Goal: Information Seeking & Learning: Find specific page/section

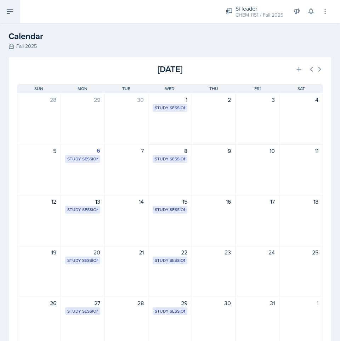
click at [14, 12] on button at bounding box center [10, 11] width 20 height 23
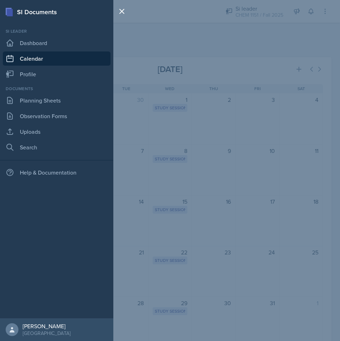
click at [253, 52] on div "SI Documents Si leader Dashboard Calendar Profile Documents Planning Sheets Obs…" at bounding box center [170, 170] width 340 height 341
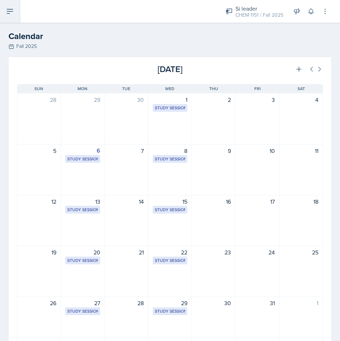
click at [11, 14] on icon at bounding box center [10, 11] width 9 height 9
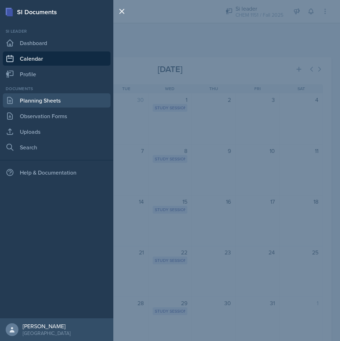
click at [65, 103] on link "Planning Sheets" at bounding box center [57, 100] width 108 height 14
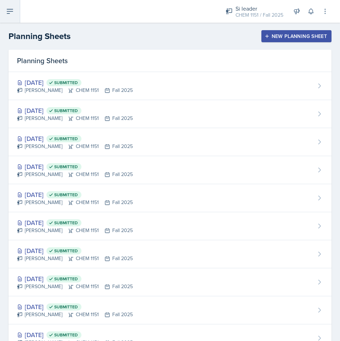
click at [11, 15] on icon at bounding box center [10, 11] width 9 height 9
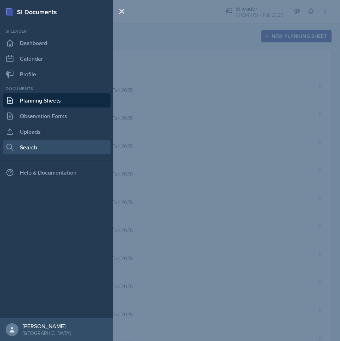
click at [53, 146] on link "Search" at bounding box center [57, 147] width 108 height 14
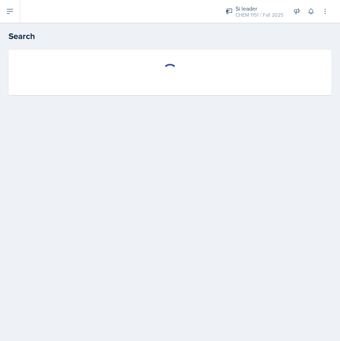
select select "all"
select select "1"
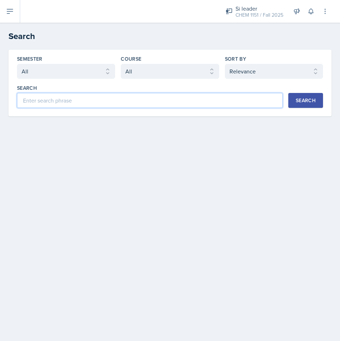
click at [221, 96] on input at bounding box center [150, 100] width 266 height 15
type input "stoichiometry"
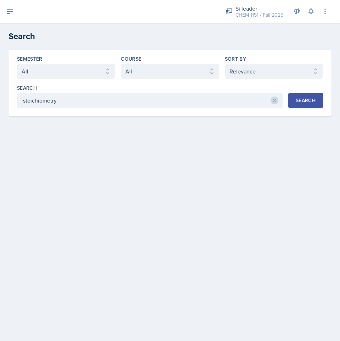
click at [321, 100] on button "Search" at bounding box center [306, 100] width 35 height 15
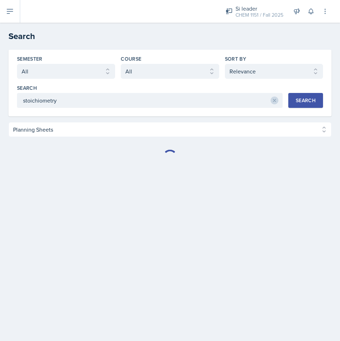
select select "Planning Sheets (186)"
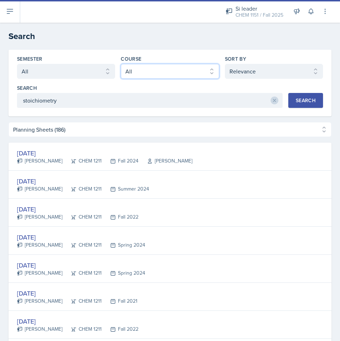
click at [181, 69] on select "Select course All ACCT 2101 ACCT 2102 ACCT 4050 ANTH 1102 ANTH 3301 ARCH 1000 A…" at bounding box center [170, 71] width 98 height 15
select select "4fdbbe39-d6cc-4816-a3be-f2a887b9c80e"
click at [121, 64] on select "Select course All ACCT 2101 ACCT 2102 ACCT 4050 ANTH 1102 ANTH 3301 ARCH 1000 A…" at bounding box center [170, 71] width 98 height 15
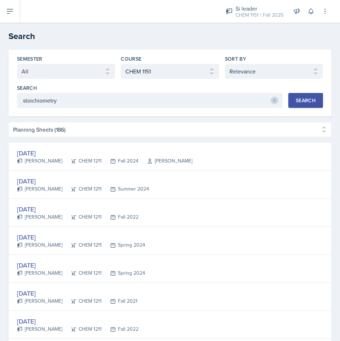
click at [301, 102] on div "Search" at bounding box center [306, 100] width 20 height 6
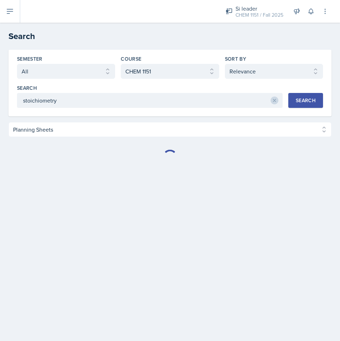
select select "Planning Sheets (38)"
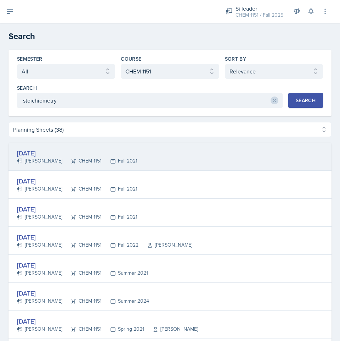
click at [110, 158] on icon at bounding box center [113, 161] width 6 height 6
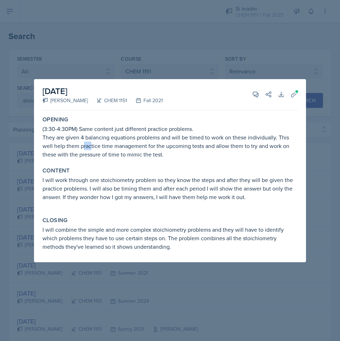
drag, startPoint x: 84, startPoint y: 144, endPoint x: 114, endPoint y: 144, distance: 30.1
click at [106, 144] on p "They are given 4 balancing equations problems and will be timed to work on thes…" at bounding box center [170, 146] width 255 height 26
click at [114, 144] on p "They are given 4 balancing equations problems and will be timed to work on thes…" at bounding box center [170, 146] width 255 height 26
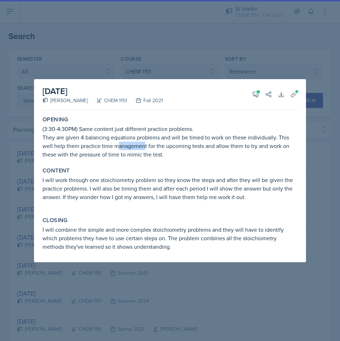
click at [146, 144] on p "They are given 4 balancing equations problems and will be timed to work on thes…" at bounding box center [170, 146] width 255 height 26
click at [147, 144] on p "They are given 4 balancing equations problems and will be timed to work on thes…" at bounding box center [170, 146] width 255 height 26
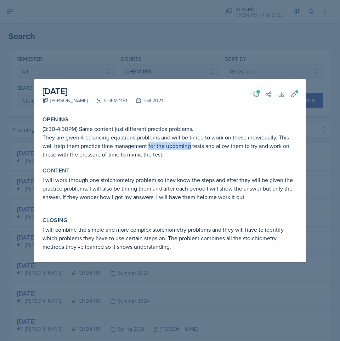
drag, startPoint x: 147, startPoint y: 144, endPoint x: 181, endPoint y: 146, distance: 33.7
click at [181, 146] on p "They are given 4 balancing equations problems and will be timed to work on thes…" at bounding box center [170, 146] width 255 height 26
click at [182, 146] on p "They are given 4 balancing equations problems and will be timed to work on thes…" at bounding box center [170, 146] width 255 height 26
drag, startPoint x: 130, startPoint y: 143, endPoint x: 161, endPoint y: 146, distance: 31.0
click at [161, 146] on p "They are given 4 balancing equations problems and will be timed to work on thes…" at bounding box center [170, 146] width 255 height 26
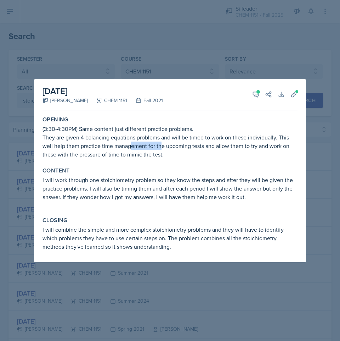
click at [161, 146] on p "They are given 4 balancing equations problems and will be timed to work on thes…" at bounding box center [170, 146] width 255 height 26
drag, startPoint x: 161, startPoint y: 146, endPoint x: 195, endPoint y: 147, distance: 34.1
click at [195, 147] on p "They are given 4 balancing equations problems and will be timed to work on thes…" at bounding box center [170, 146] width 255 height 26
drag, startPoint x: 195, startPoint y: 147, endPoint x: 213, endPoint y: 148, distance: 17.7
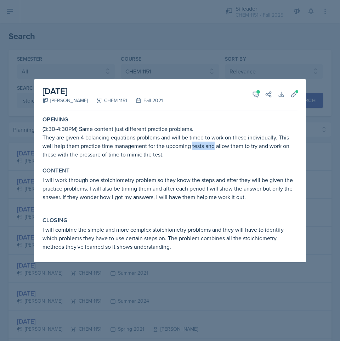
click at [213, 148] on p "They are given 4 balancing equations problems and will be timed to work on thes…" at bounding box center [170, 146] width 255 height 26
click at [176, 146] on p "They are given 4 balancing equations problems and will be timed to work on thes…" at bounding box center [170, 146] width 255 height 26
drag, startPoint x: 152, startPoint y: 146, endPoint x: 179, endPoint y: 148, distance: 26.7
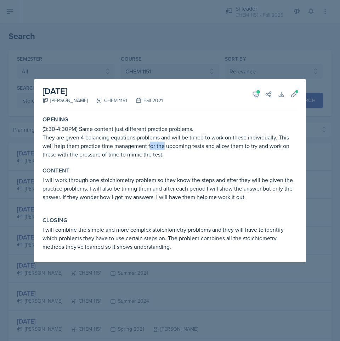
click at [172, 147] on p "They are given 4 balancing equations problems and will be timed to work on thes…" at bounding box center [170, 146] width 255 height 26
click at [180, 148] on p "They are given 4 balancing equations problems and will be timed to work on thes…" at bounding box center [170, 146] width 255 height 26
drag, startPoint x: 141, startPoint y: 146, endPoint x: 174, endPoint y: 148, distance: 32.7
click at [162, 147] on p "They are given 4 balancing equations problems and will be timed to work on thes…" at bounding box center [170, 146] width 255 height 26
click at [175, 148] on p "They are given 4 balancing equations problems and will be timed to work on thes…" at bounding box center [170, 146] width 255 height 26
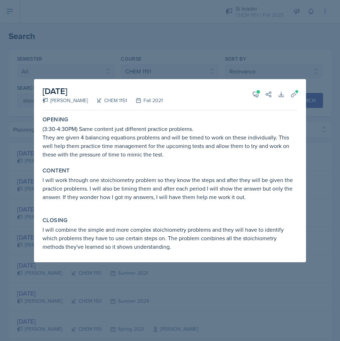
drag, startPoint x: 135, startPoint y: 164, endPoint x: 158, endPoint y: 167, distance: 22.8
click at [157, 167] on div "Content I will work through one stoichiometry problem so they know the steps an…" at bounding box center [170, 187] width 261 height 47
click at [163, 188] on p "I will work through one stoichiometry problem so they know the steps and after …" at bounding box center [170, 188] width 255 height 26
click at [166, 188] on p "I will work through one stoichiometry problem so they know the steps and after …" at bounding box center [170, 188] width 255 height 26
drag, startPoint x: 175, startPoint y: 188, endPoint x: 212, endPoint y: 190, distance: 36.9
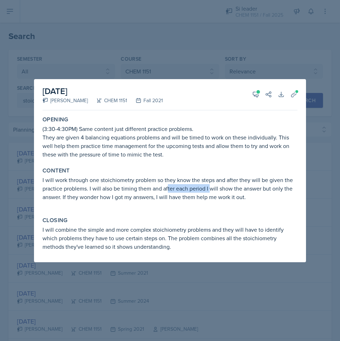
click at [212, 190] on p "I will work through one stoichiometry problem so they know the steps and after …" at bounding box center [170, 188] width 255 height 26
click at [259, 93] on span at bounding box center [259, 92] width 4 height 4
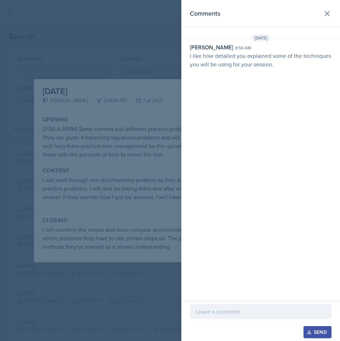
click at [151, 94] on div at bounding box center [170, 170] width 340 height 341
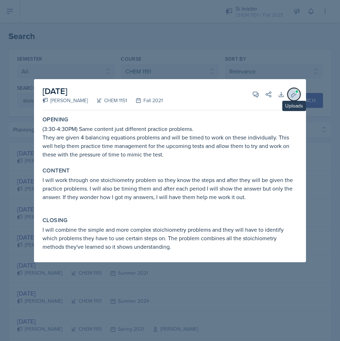
click at [296, 94] on icon at bounding box center [293, 94] width 5 height 5
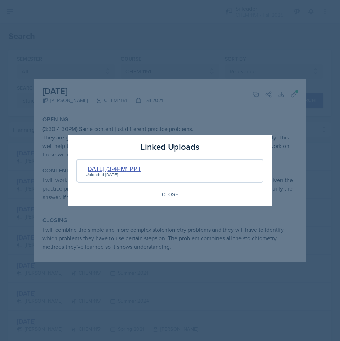
click at [140, 164] on div "[DATE] (3-4PM) PPT" at bounding box center [113, 169] width 55 height 10
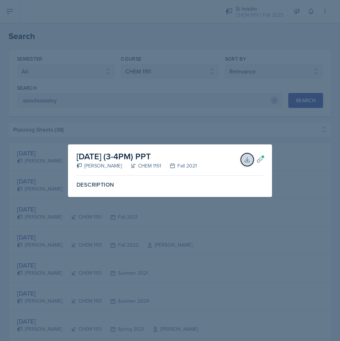
click at [248, 156] on icon at bounding box center [247, 159] width 7 height 7
